Goal: Communication & Community: Answer question/provide support

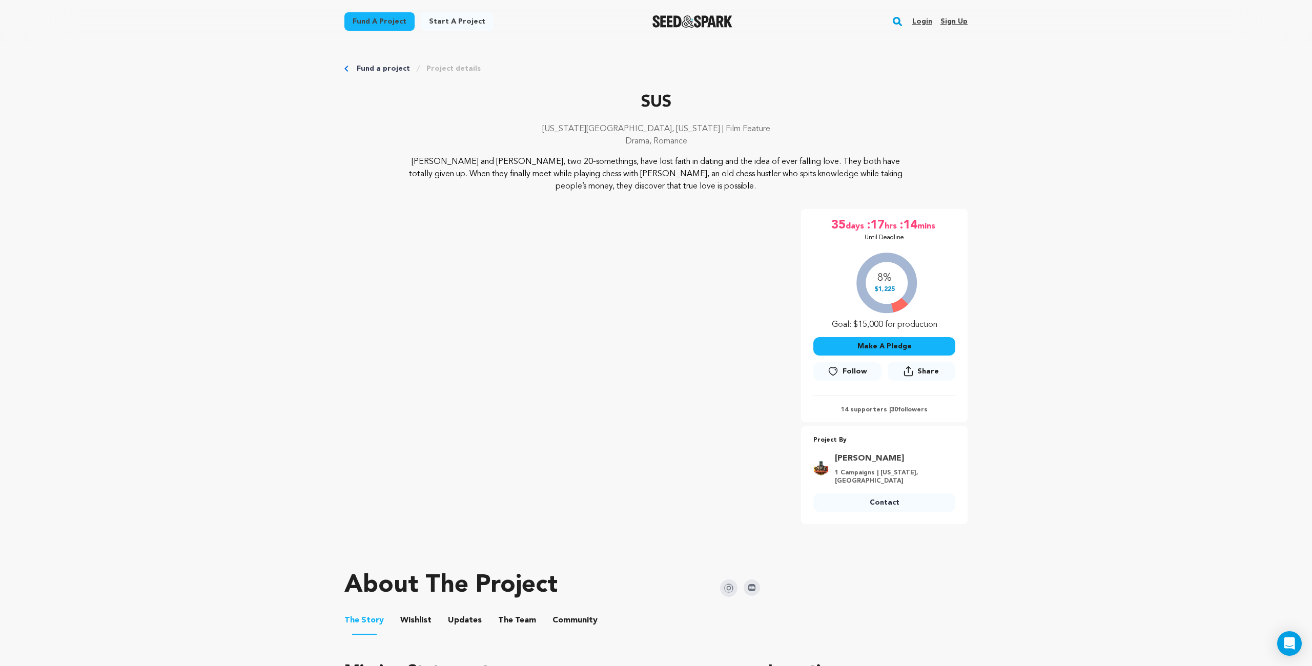
click at [921, 19] on link "Login" at bounding box center [922, 21] width 20 height 16
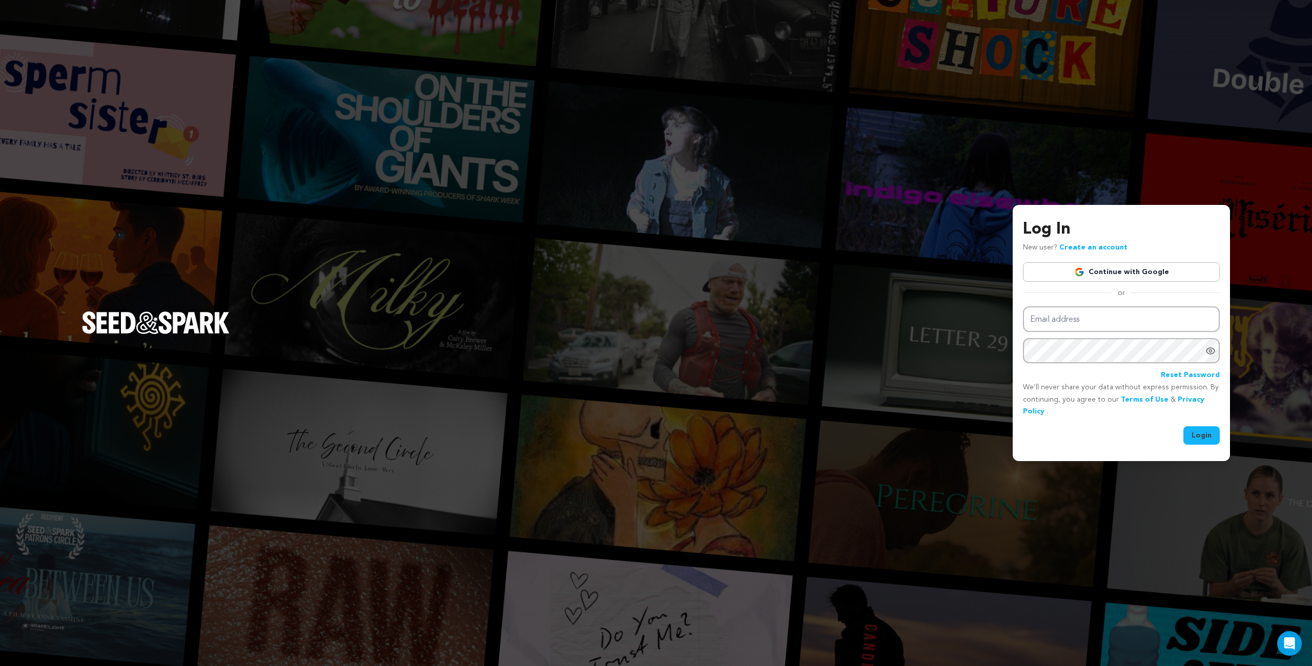
click at [1052, 271] on link "Continue with Google" at bounding box center [1121, 271] width 197 height 19
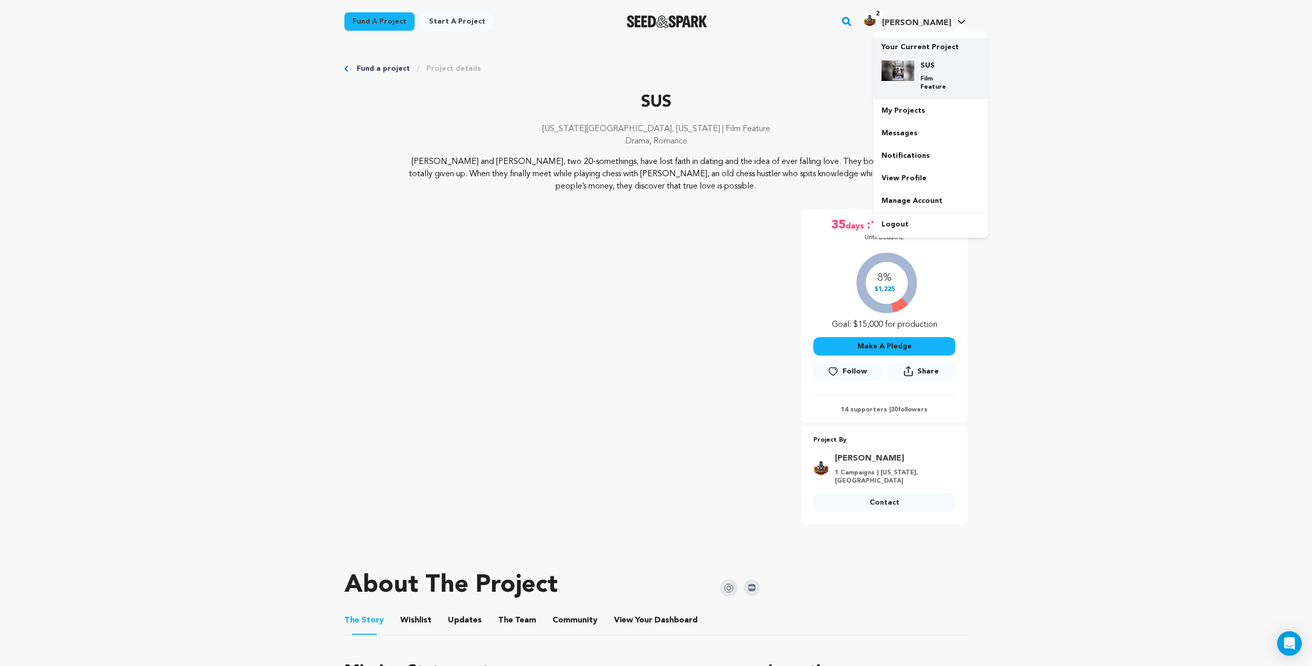
click at [937, 71] on div "SUS Film Feature" at bounding box center [938, 75] width 49 height 31
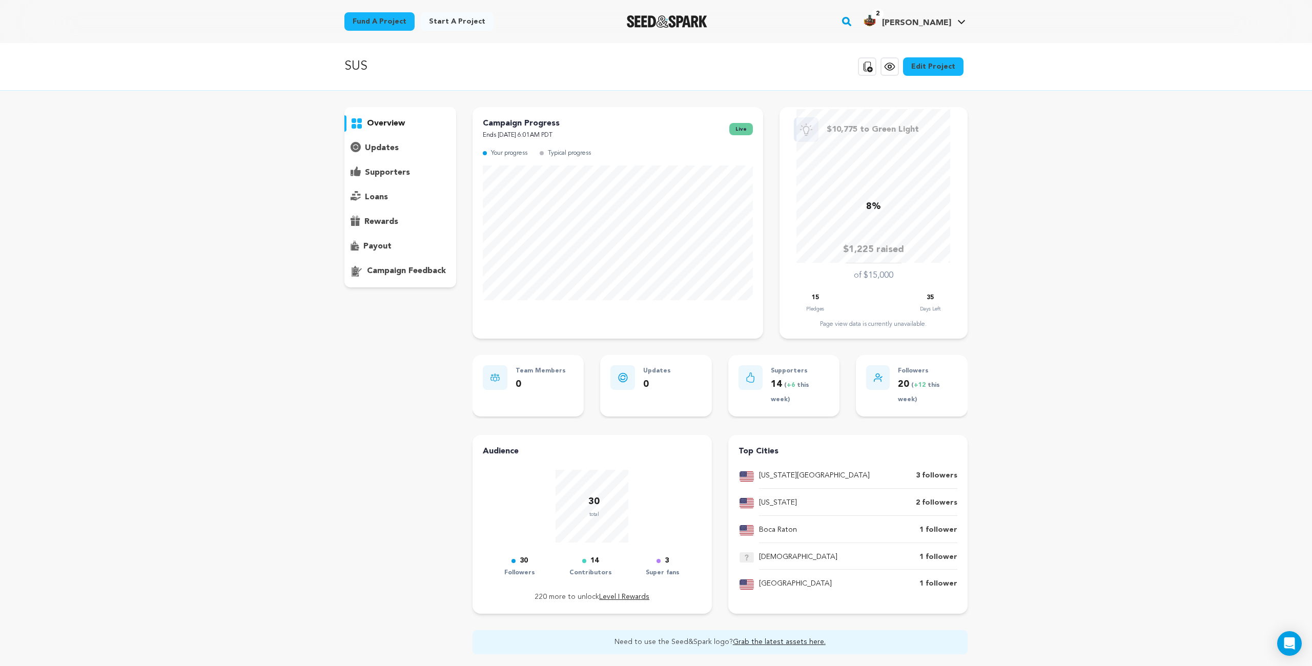
click at [397, 171] on p "supporters" at bounding box center [387, 173] width 45 height 12
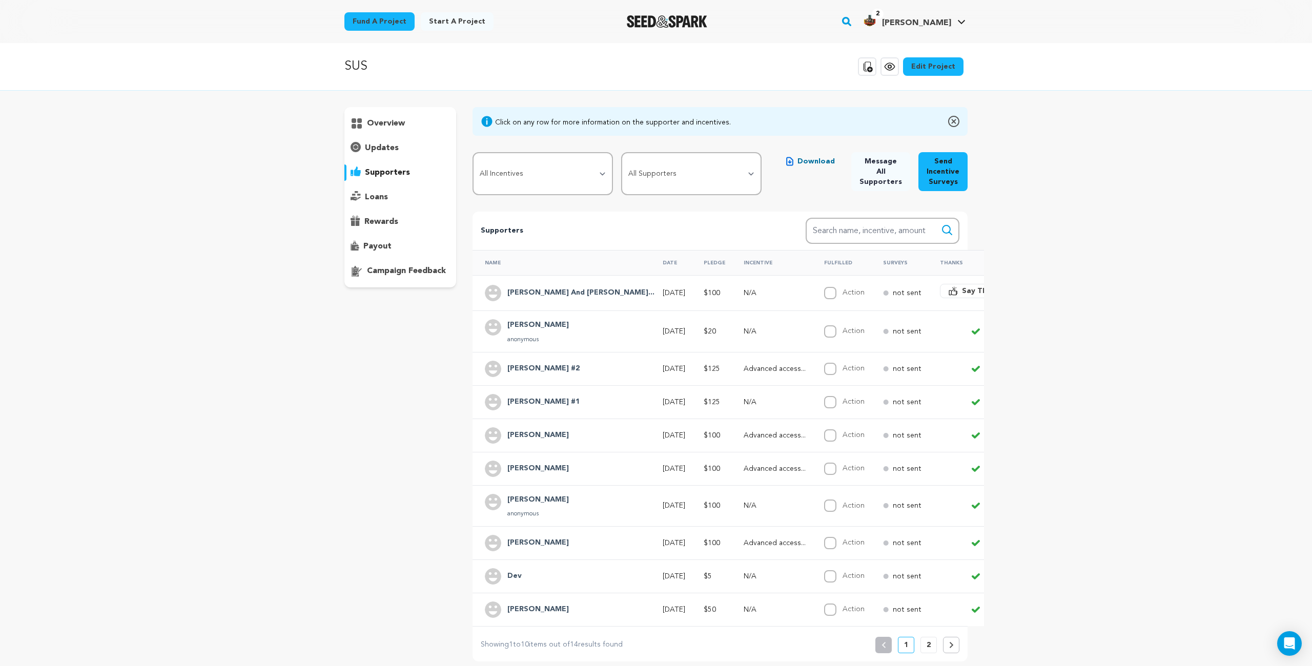
click at [962, 291] on span "Say Thanks" at bounding box center [982, 291] width 41 height 10
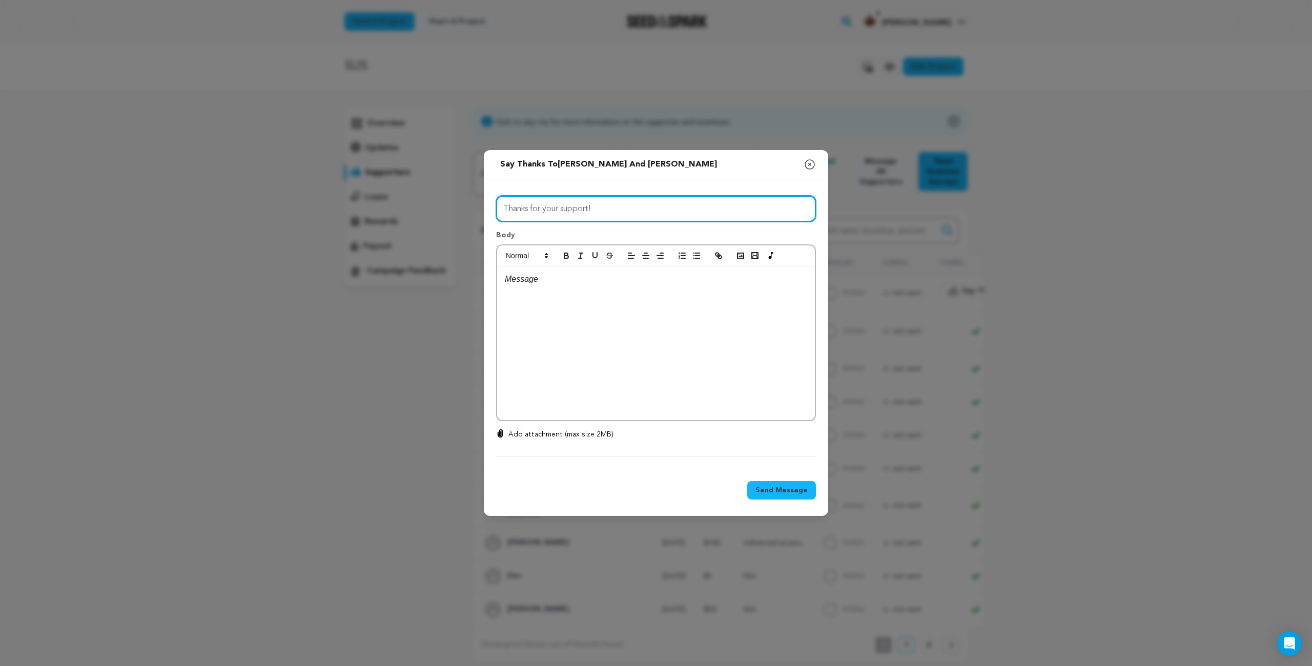
click at [502, 208] on input "Thanks for your support!" at bounding box center [656, 209] width 320 height 26
click at [593, 208] on input "Thanks for your support!" at bounding box center [656, 209] width 320 height 26
type input "Thanks for your supportJack and Katie!!"
click at [769, 493] on span "Send Message" at bounding box center [781, 490] width 52 height 10
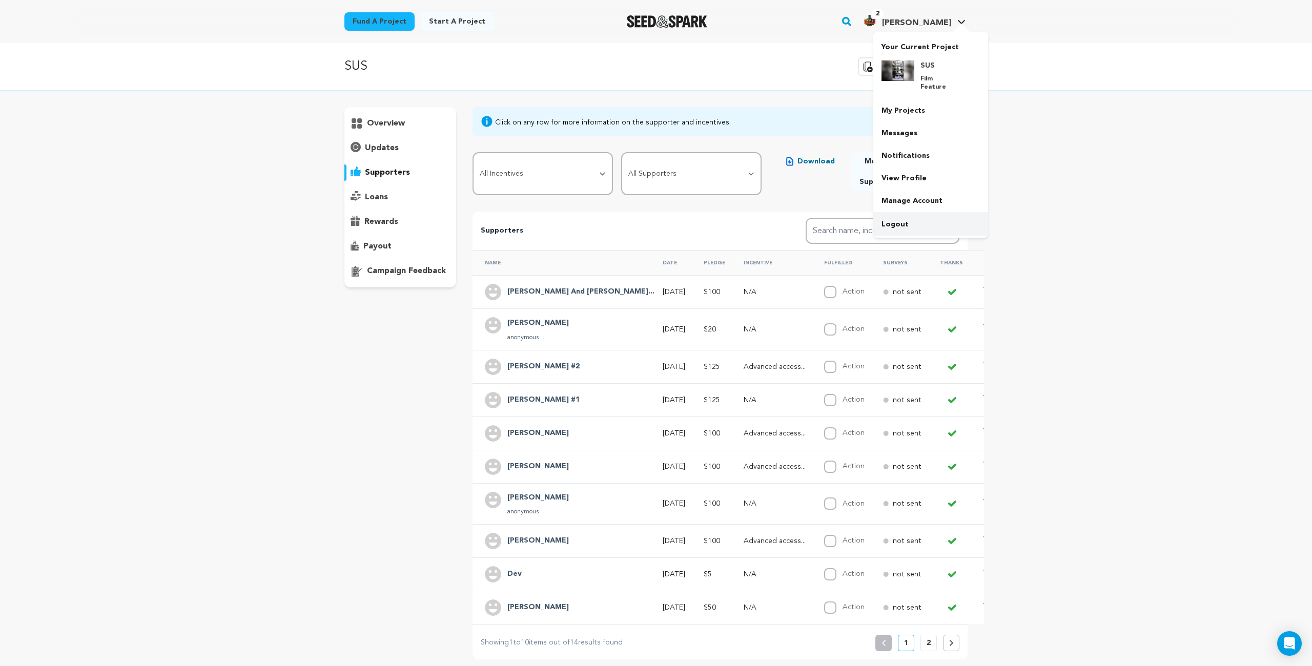
click at [896, 215] on link "Logout" at bounding box center [930, 224] width 115 height 23
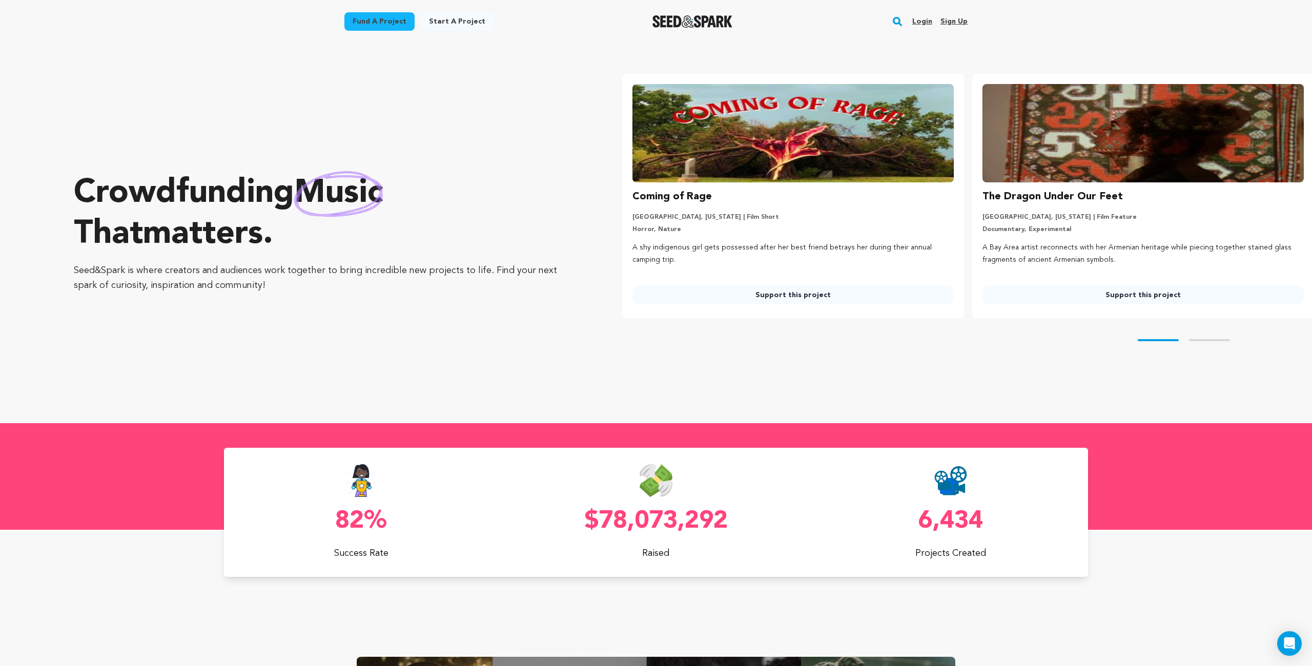
click at [919, 23] on link "Login" at bounding box center [922, 21] width 20 height 16
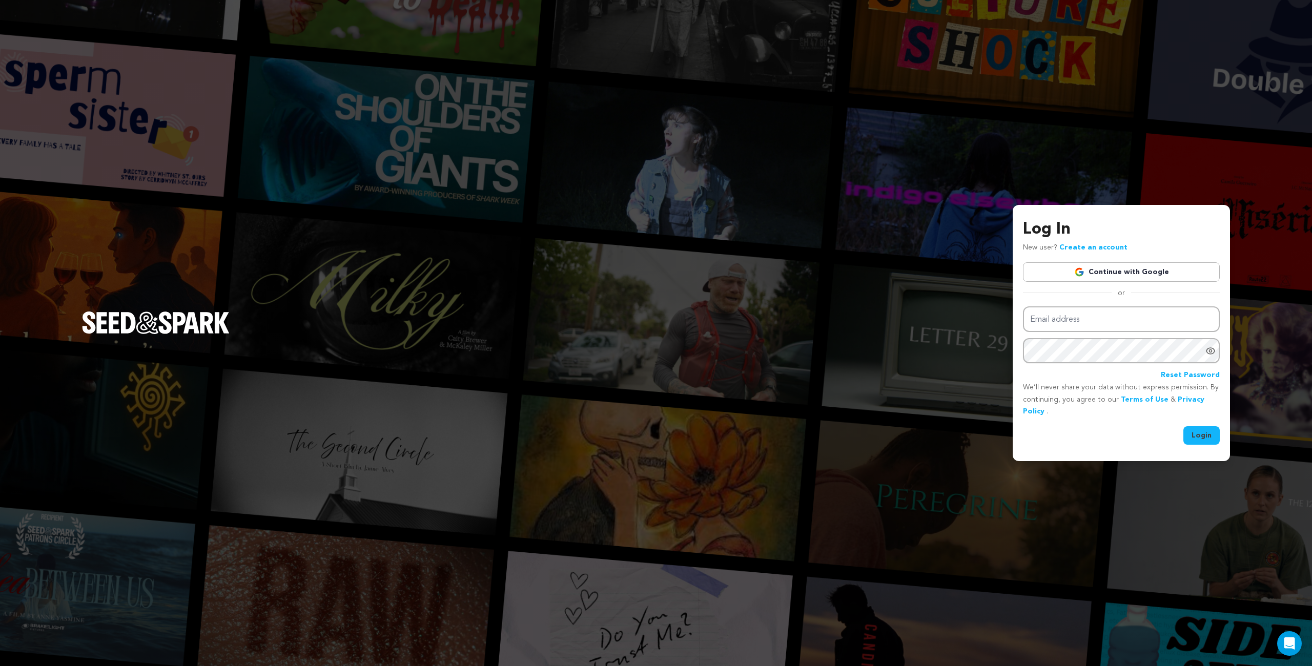
click at [1093, 273] on link "Continue with Google" at bounding box center [1121, 271] width 197 height 19
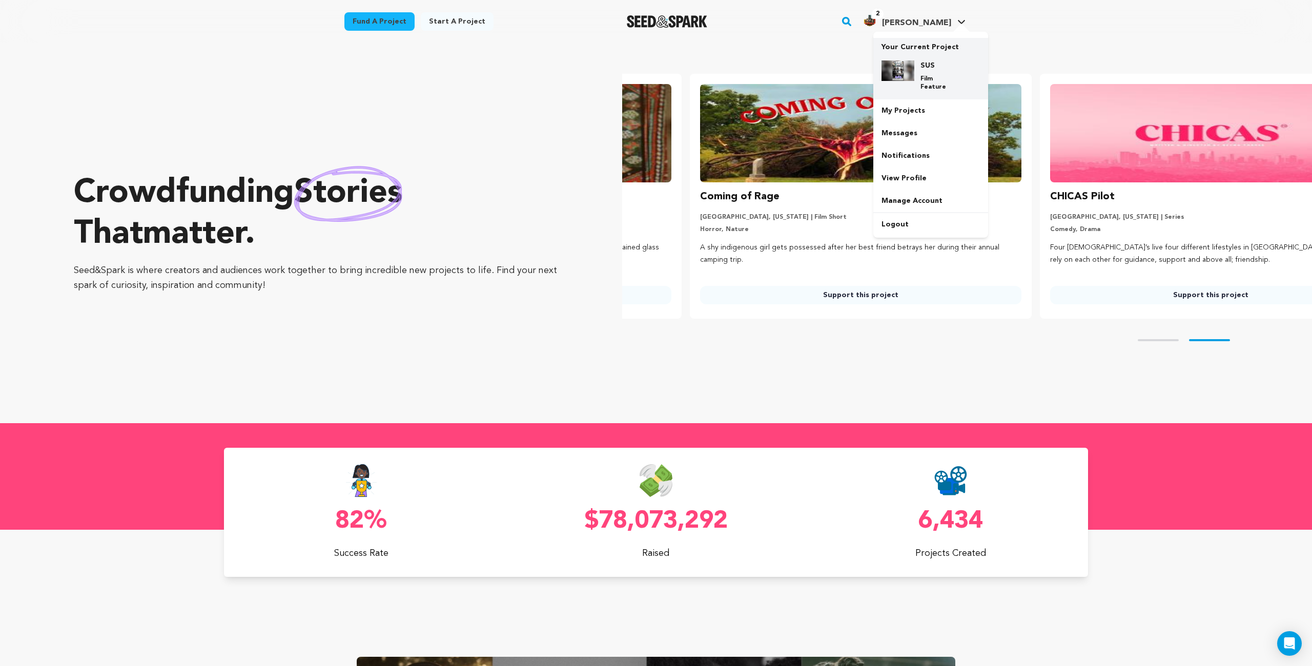
scroll to position [0, 358]
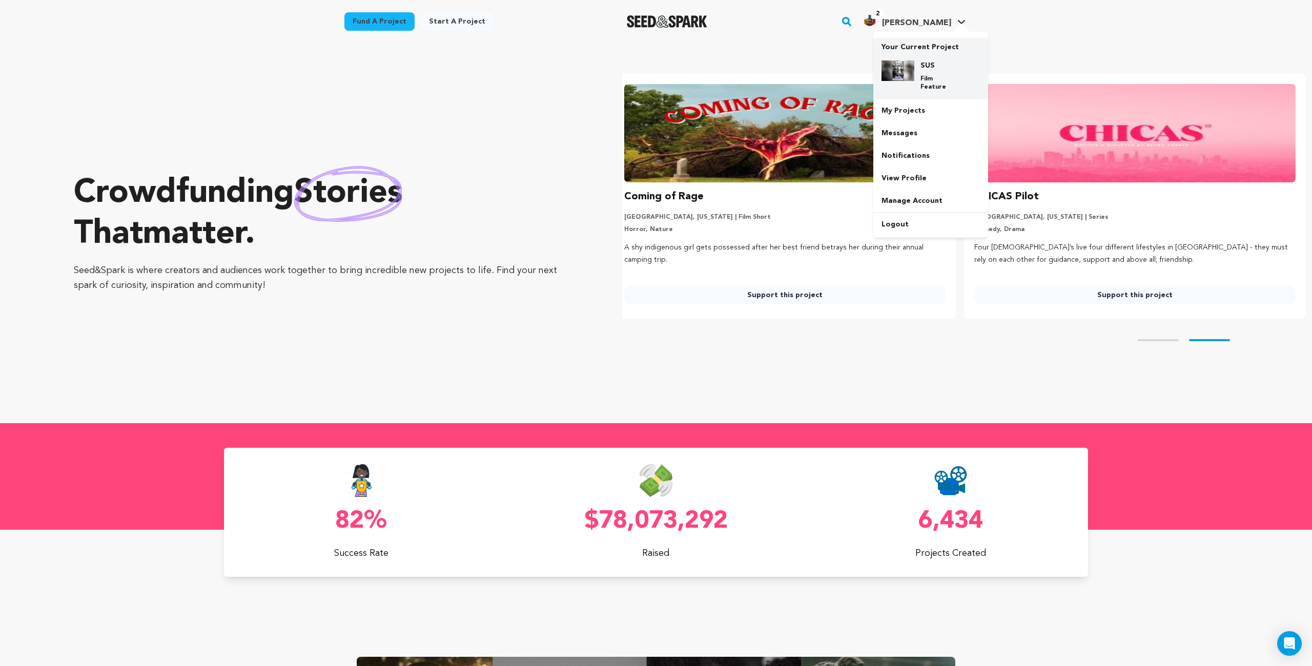
click at [921, 69] on h4 "SUS" at bounding box center [938, 65] width 37 height 10
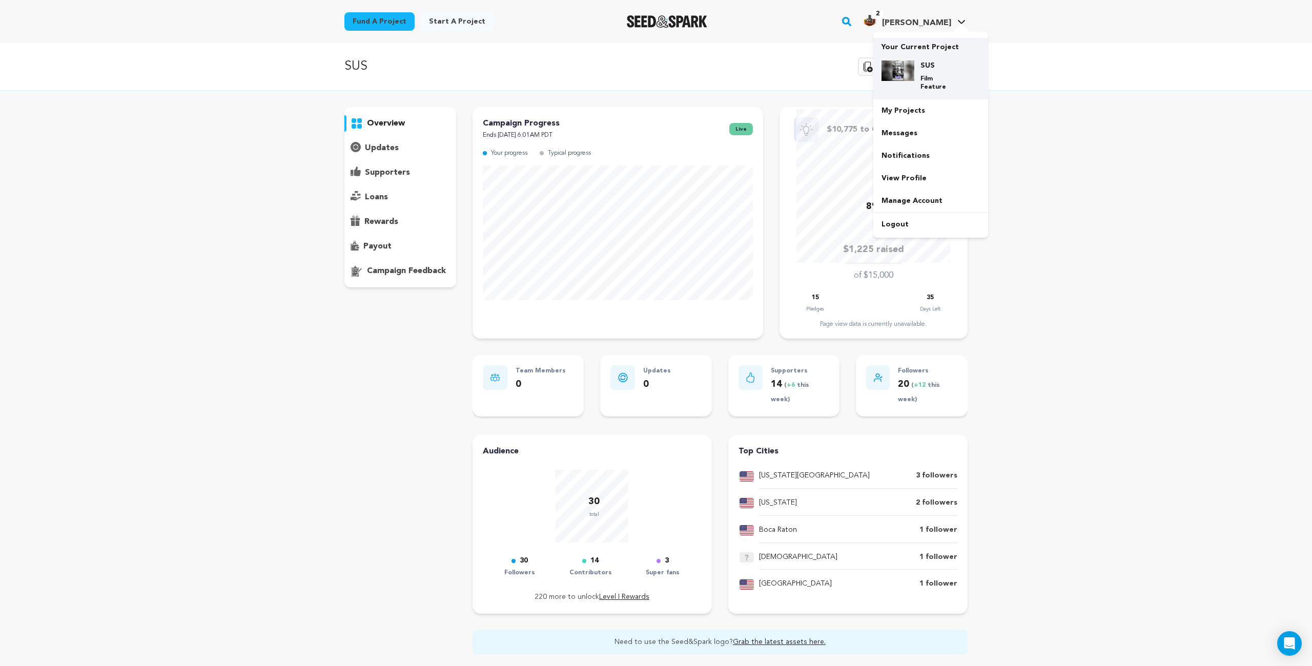
click at [914, 77] on div "SUS Film Feature" at bounding box center [938, 75] width 49 height 31
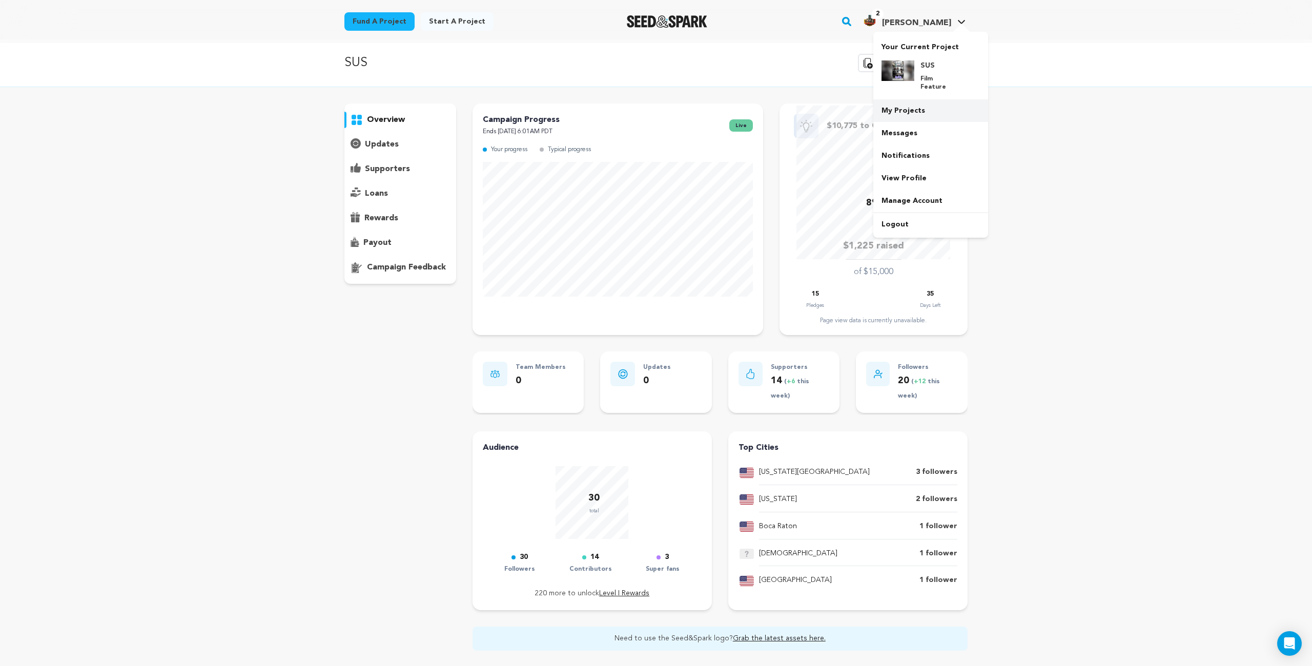
scroll to position [4, 0]
click at [913, 100] on link "My Projects" at bounding box center [930, 110] width 115 height 23
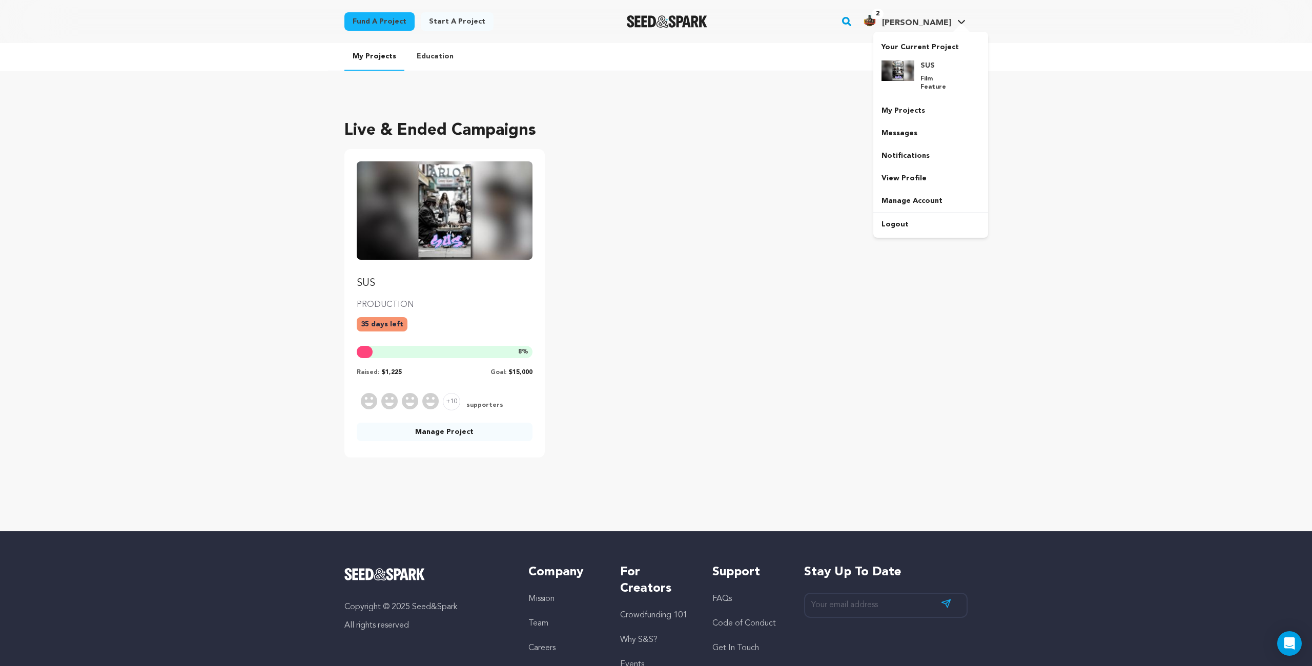
click at [947, 23] on span "Gary S." at bounding box center [916, 23] width 69 height 8
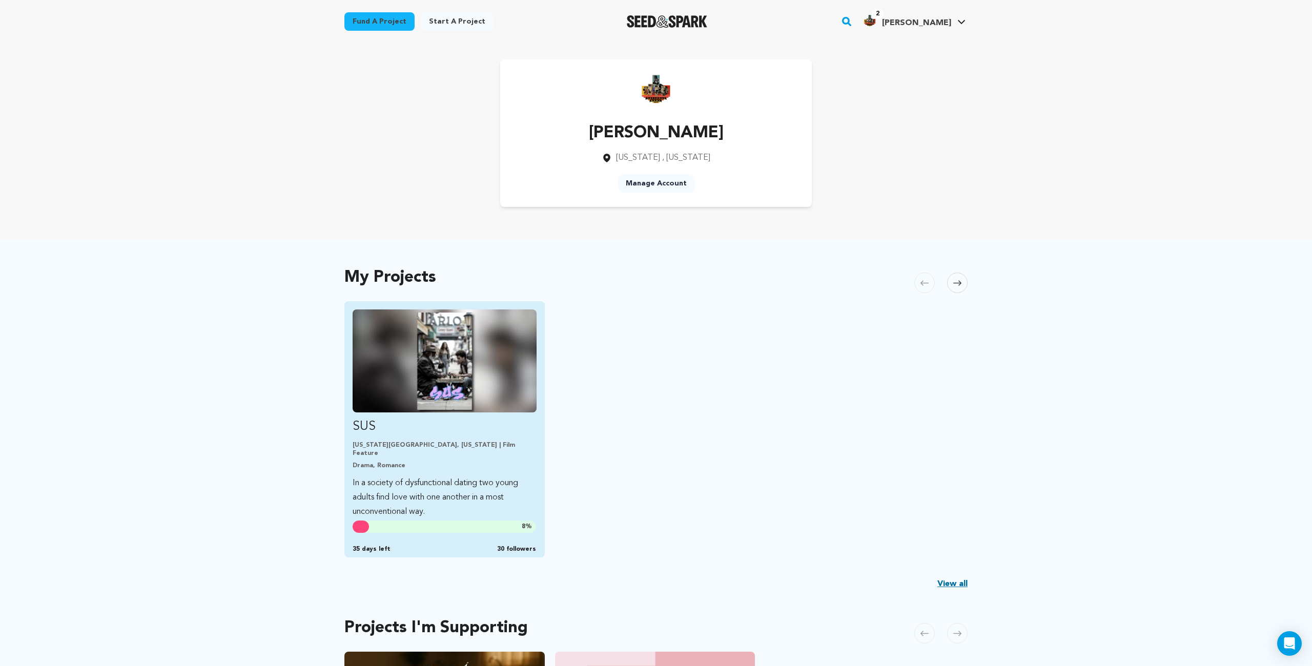
click at [485, 368] on img "Fund SUS" at bounding box center [445, 361] width 184 height 103
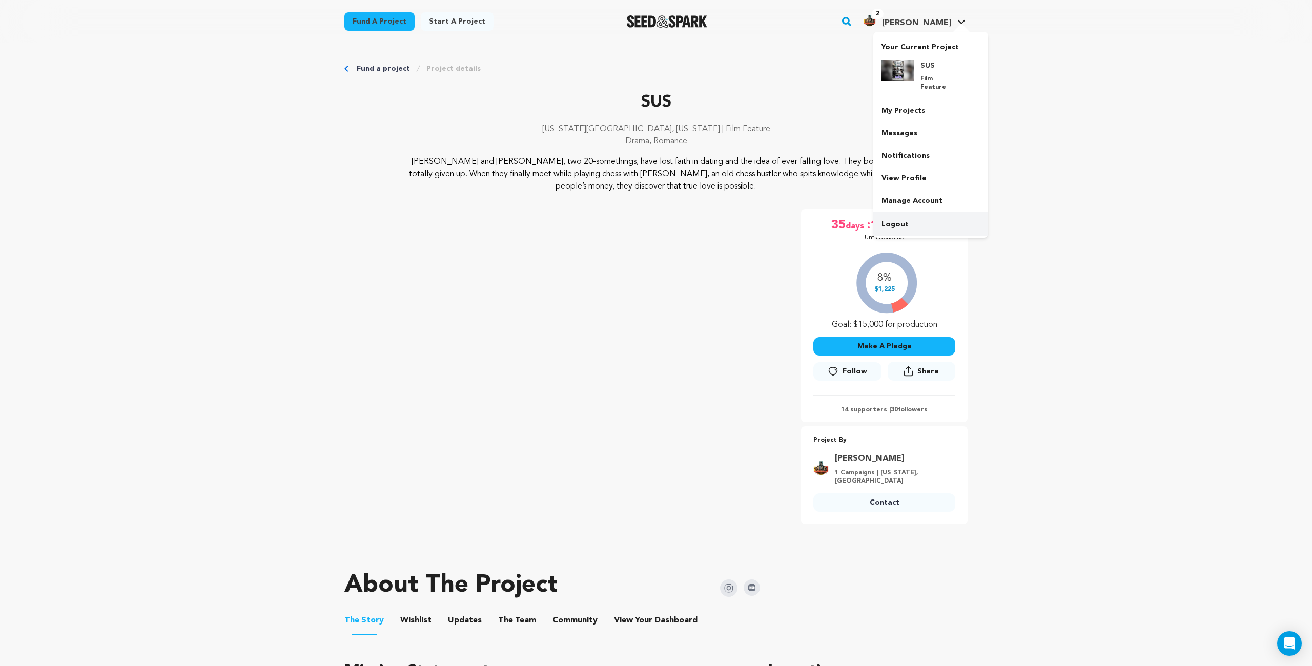
click at [921, 220] on link "Logout" at bounding box center [930, 224] width 115 height 23
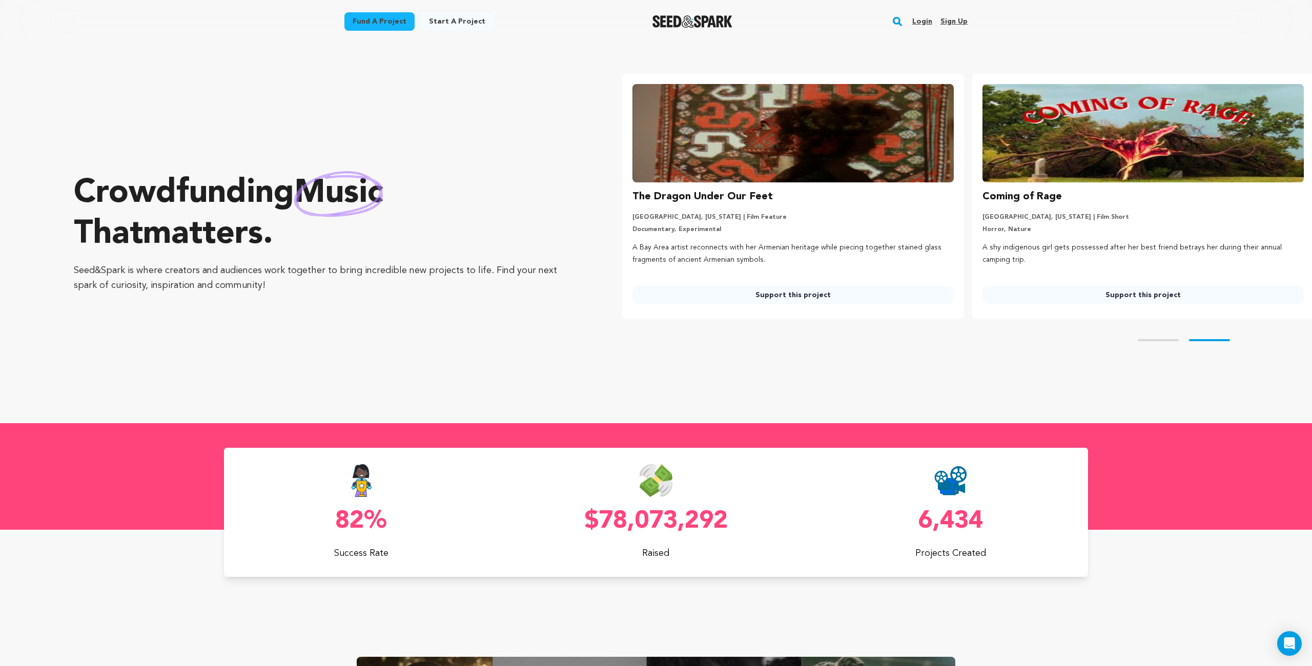
scroll to position [0, 358]
